Goal: Transaction & Acquisition: Purchase product/service

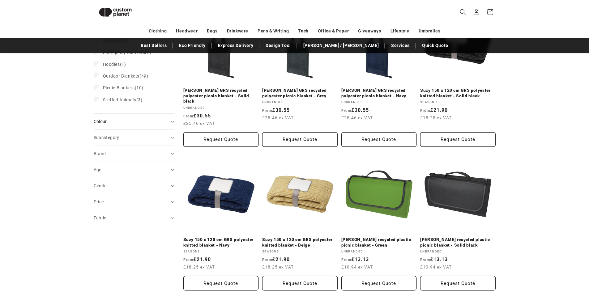
scroll to position [115, 0]
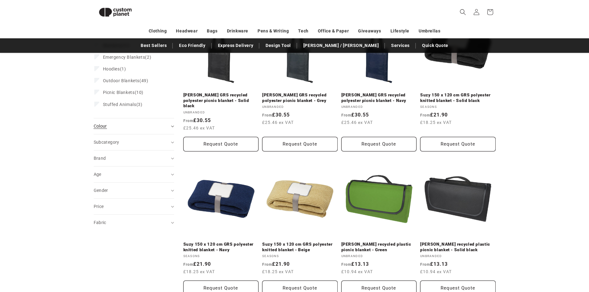
click at [156, 123] on div "Colour (0)" at bounding box center [131, 126] width 75 height 6
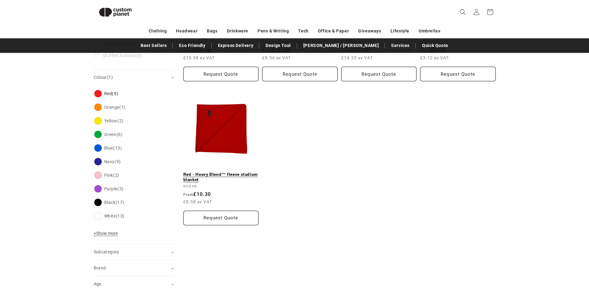
scroll to position [177, 0]
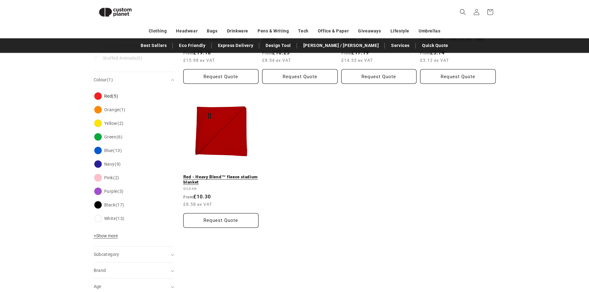
click at [200, 174] on link "Red - Heavy Blend™ fleece stadium blanket" at bounding box center [220, 179] width 75 height 11
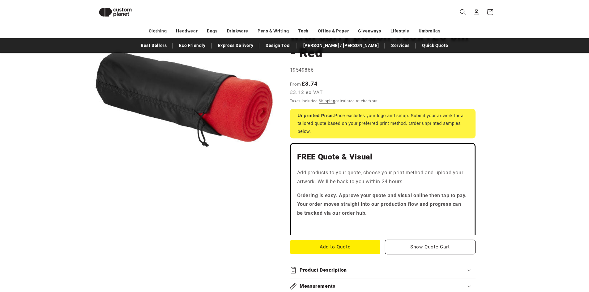
scroll to position [84, 0]
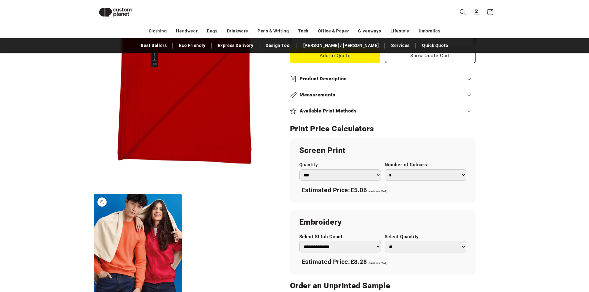
scroll to position [301, 0]
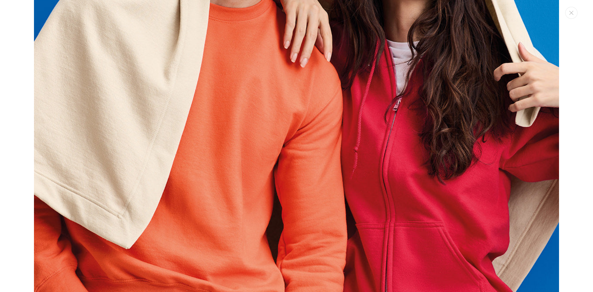
scroll to position [717, 0]
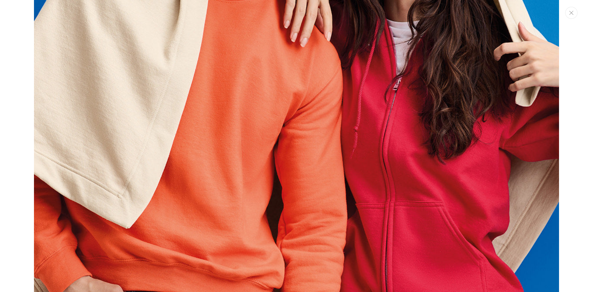
click at [568, 18] on button "Close" at bounding box center [572, 13] width 12 height 12
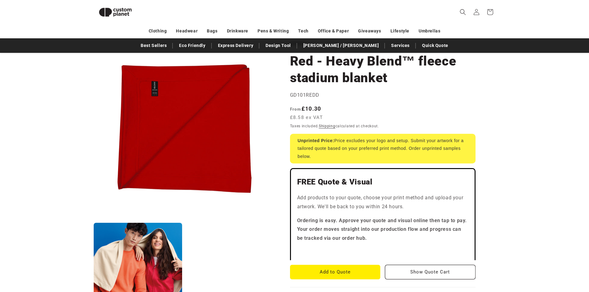
scroll to position [0, 0]
